Goal: Obtain resource: Obtain resource

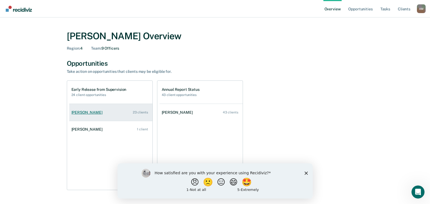
click at [89, 113] on div "[PERSON_NAME]" at bounding box center [87, 112] width 33 height 5
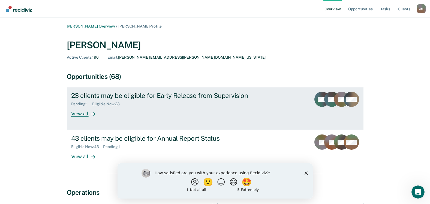
click at [82, 116] on div "View all" at bounding box center [86, 111] width 31 height 11
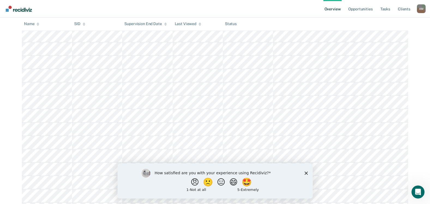
scroll to position [136, 0]
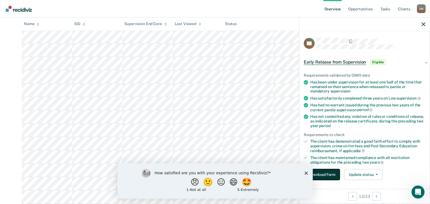
click at [331, 174] on button "Download Form" at bounding box center [322, 174] width 36 height 11
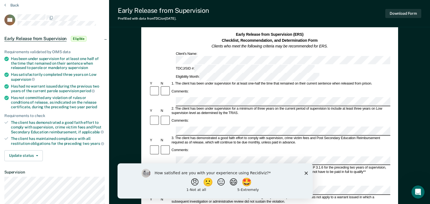
scroll to position [27, 0]
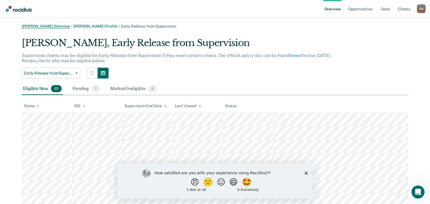
click at [45, 25] on link "[PERSON_NAME] Overview" at bounding box center [46, 26] width 48 height 5
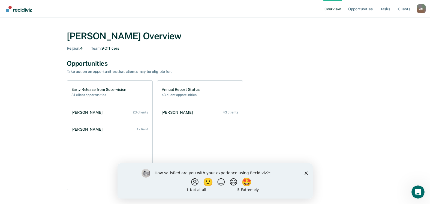
click at [423, 11] on div "A M" at bounding box center [421, 8] width 9 height 9
click at [385, 37] on link "Log Out" at bounding box center [399, 35] width 44 height 5
